Goal: Navigation & Orientation: Go to known website

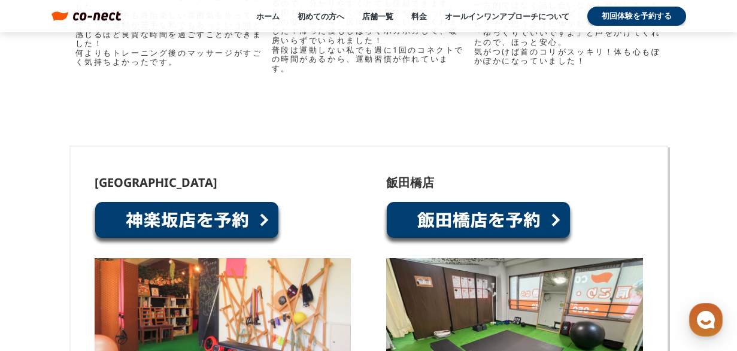
scroll to position [6103, 0]
